Goal: Use online tool/utility: Use online tool/utility

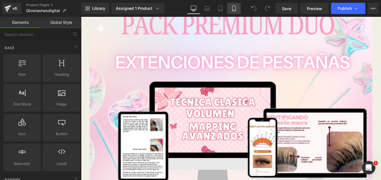
click at [233, 8] on icon at bounding box center [234, 9] width 6 height 6
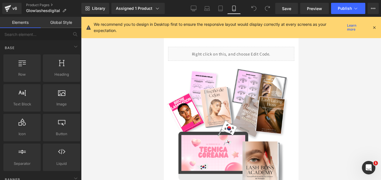
scroll to position [795, 0]
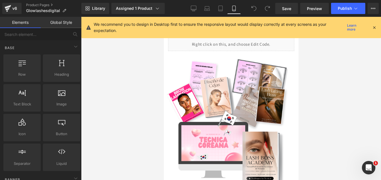
click at [374, 29] on icon at bounding box center [374, 27] width 5 height 5
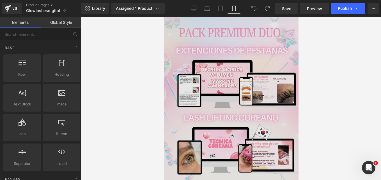
scroll to position [0, 0]
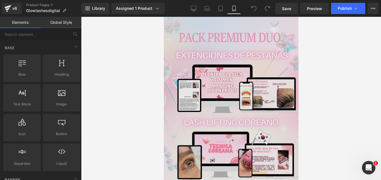
click at [239, 100] on div "Image" at bounding box center [231, 101] width 135 height 169
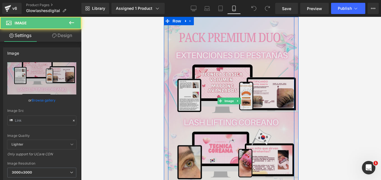
type input "[URL][DOMAIN_NAME][PERSON_NAME]"
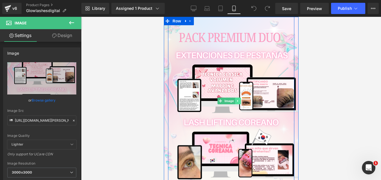
click at [239, 99] on icon at bounding box center [237, 100] width 3 height 3
click at [240, 98] on link at bounding box center [241, 101] width 6 height 7
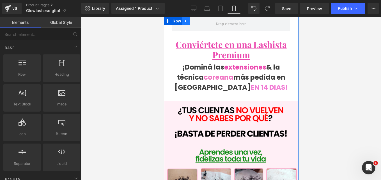
click at [186, 24] on link at bounding box center [185, 21] width 7 height 8
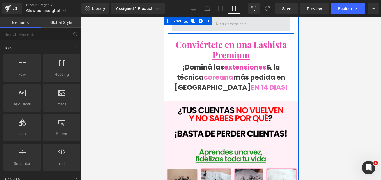
click at [193, 28] on span at bounding box center [231, 24] width 118 height 14
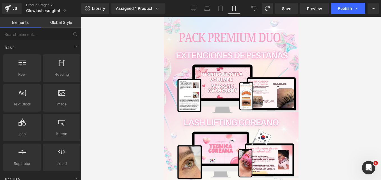
click at [134, 64] on div at bounding box center [231, 98] width 300 height 163
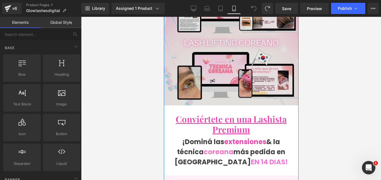
scroll to position [77, 0]
